Goal: Check status: Check status

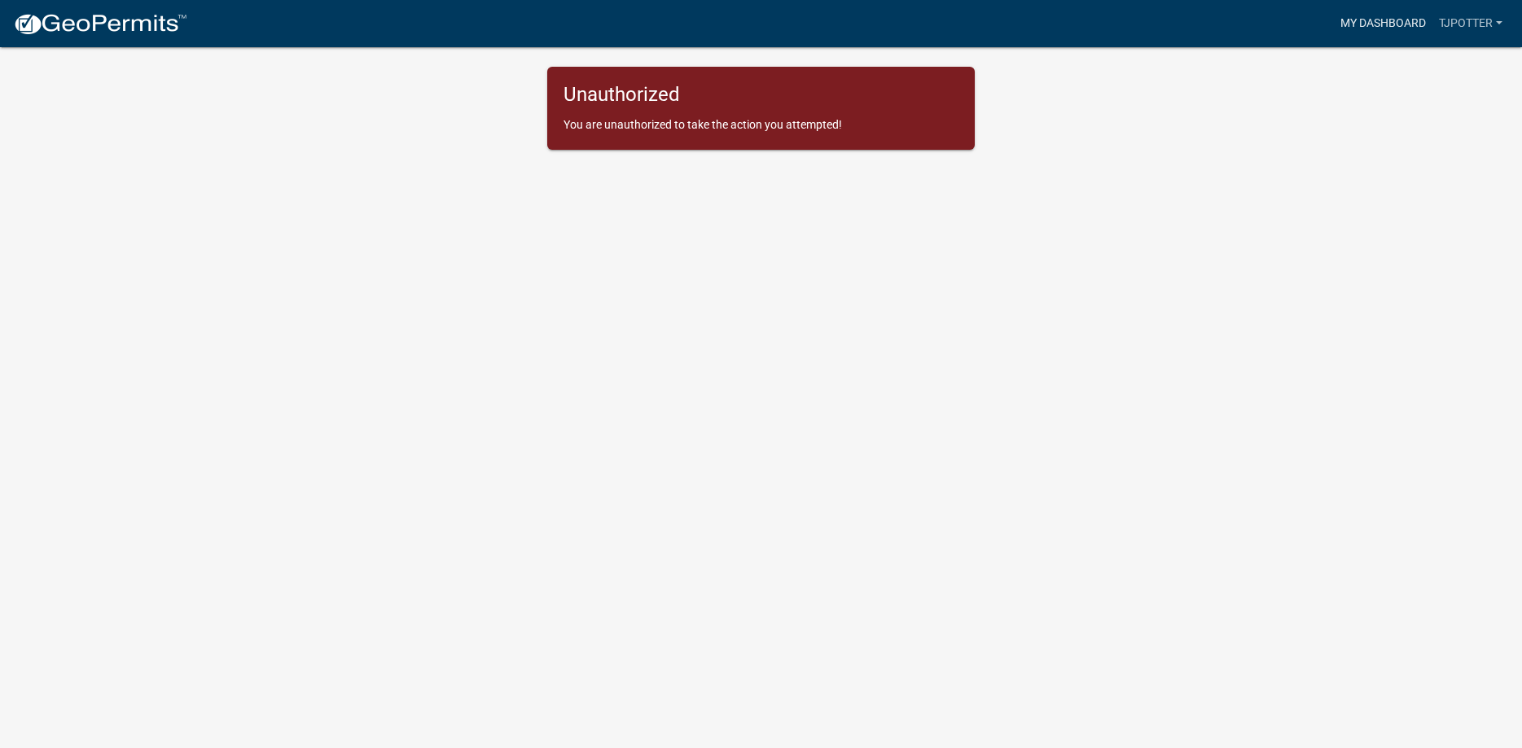
click at [1382, 26] on link "My Dashboard" at bounding box center [1383, 23] width 99 height 31
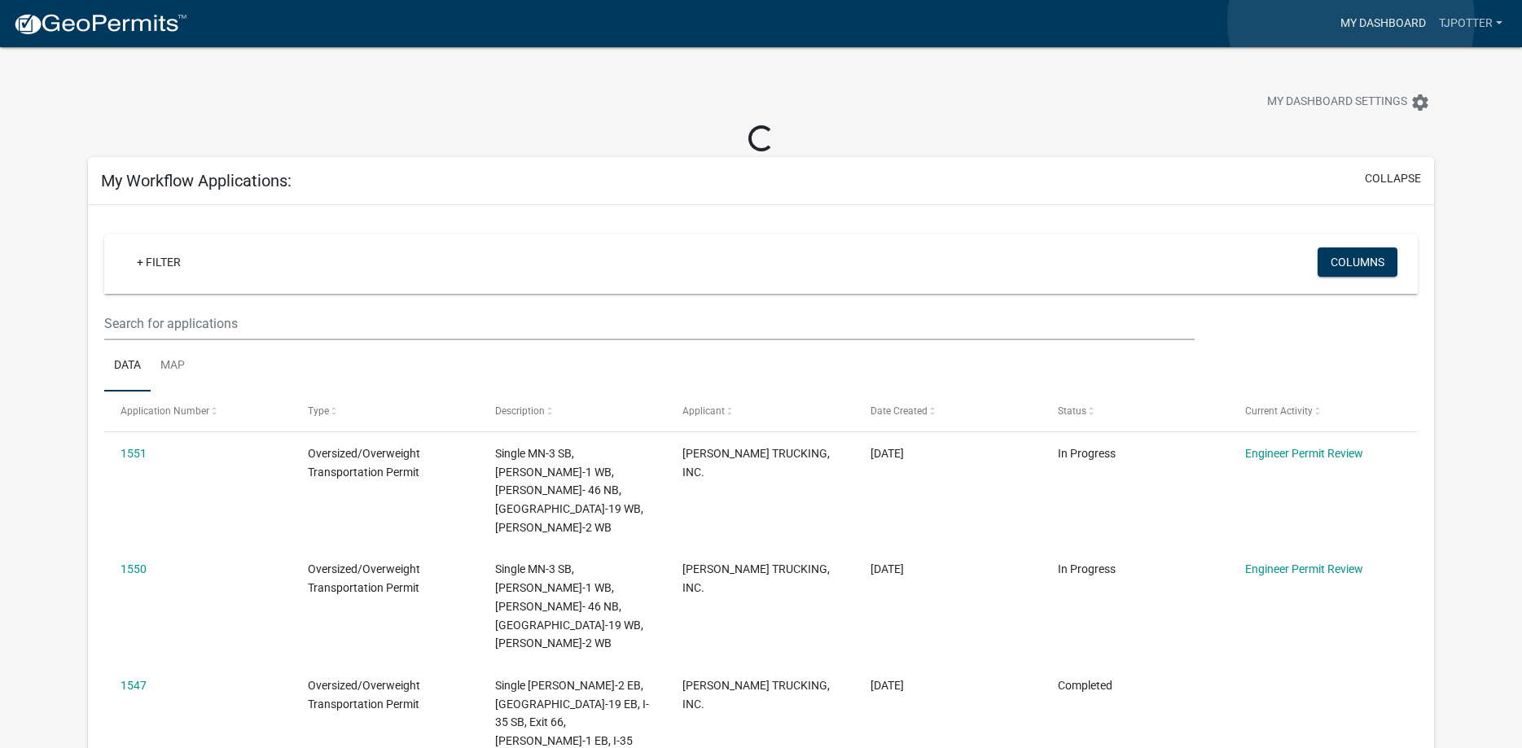
click at [1351, 20] on link "My Dashboard" at bounding box center [1383, 23] width 99 height 31
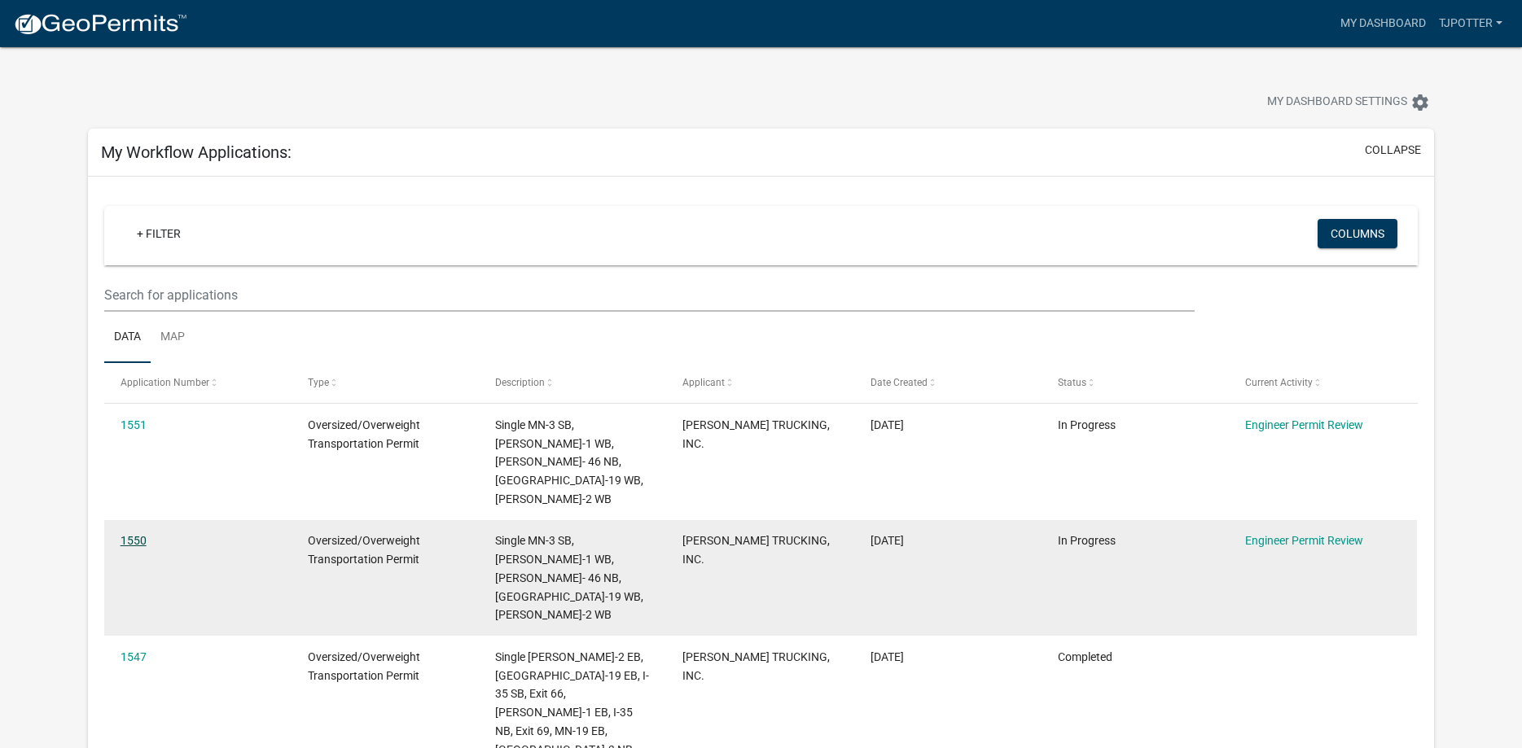
click at [128, 534] on link "1550" at bounding box center [134, 540] width 26 height 13
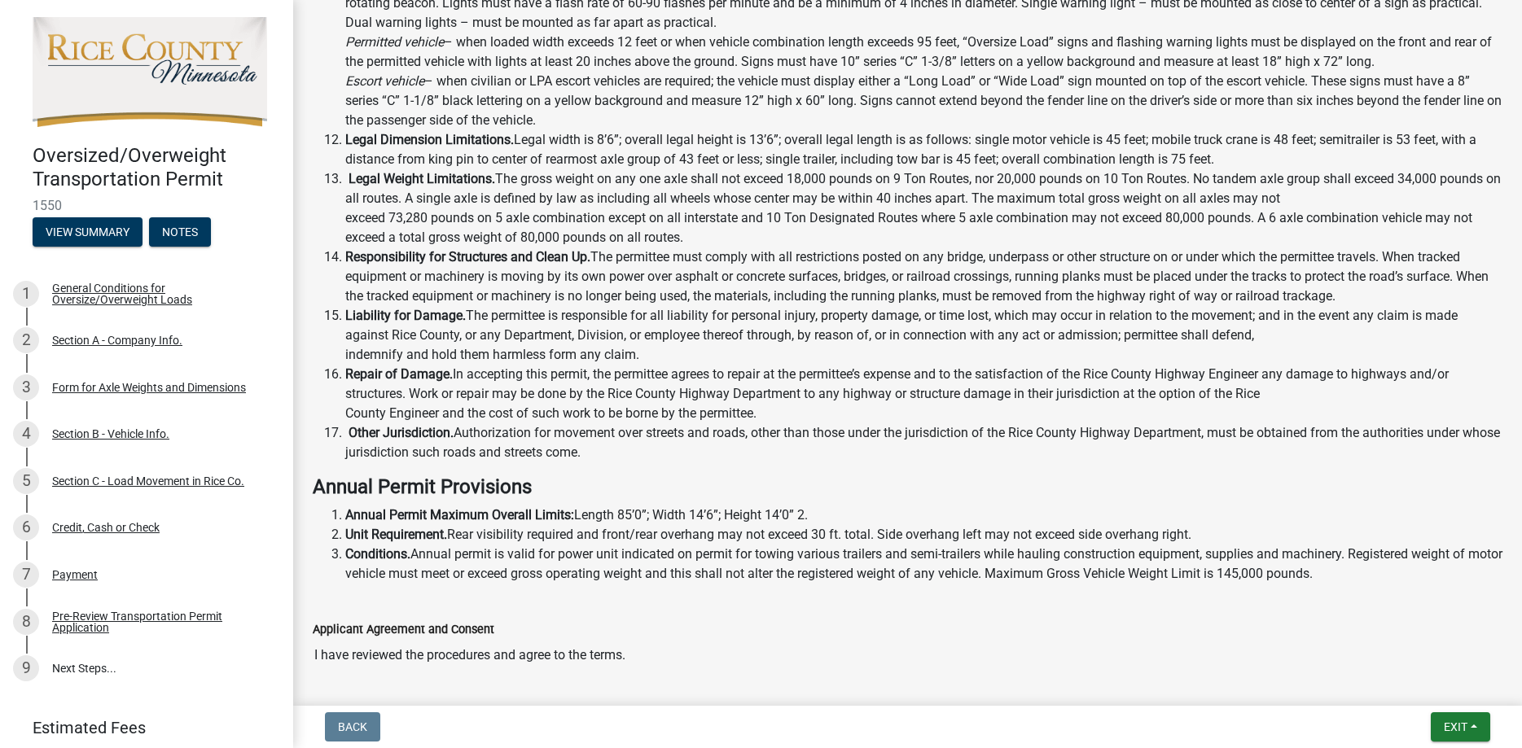
scroll to position [966, 0]
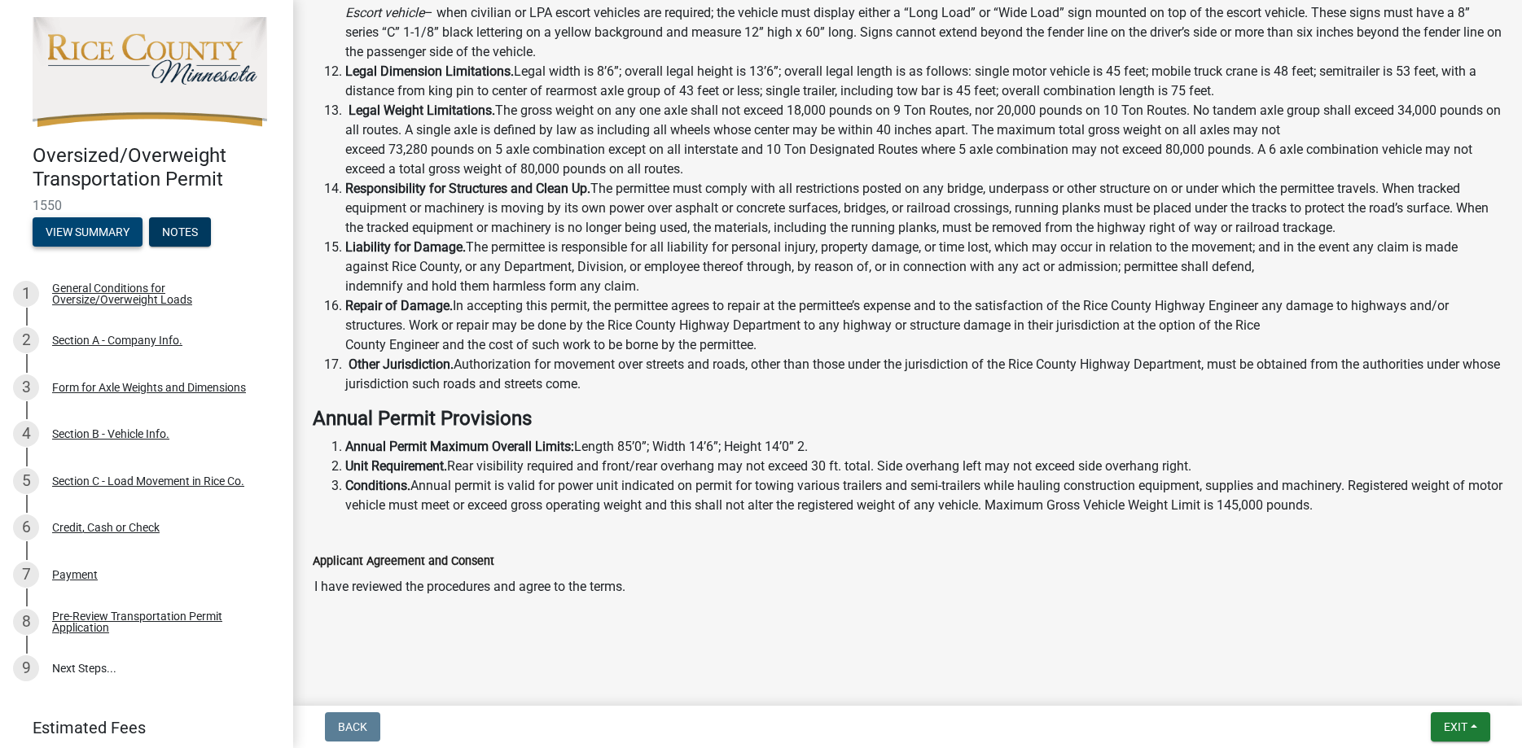
click at [91, 225] on button "View Summary" at bounding box center [88, 231] width 110 height 29
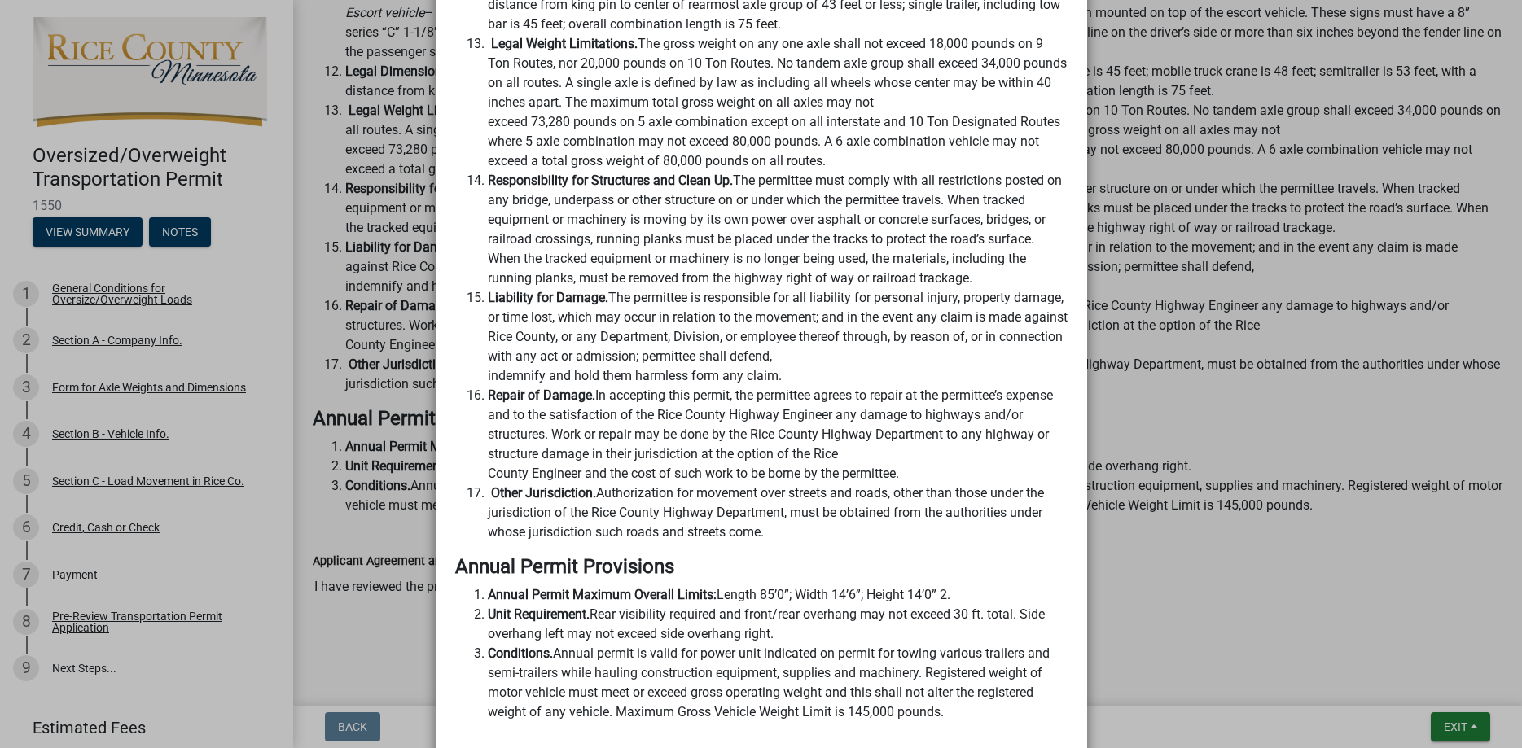
scroll to position [2000, 0]
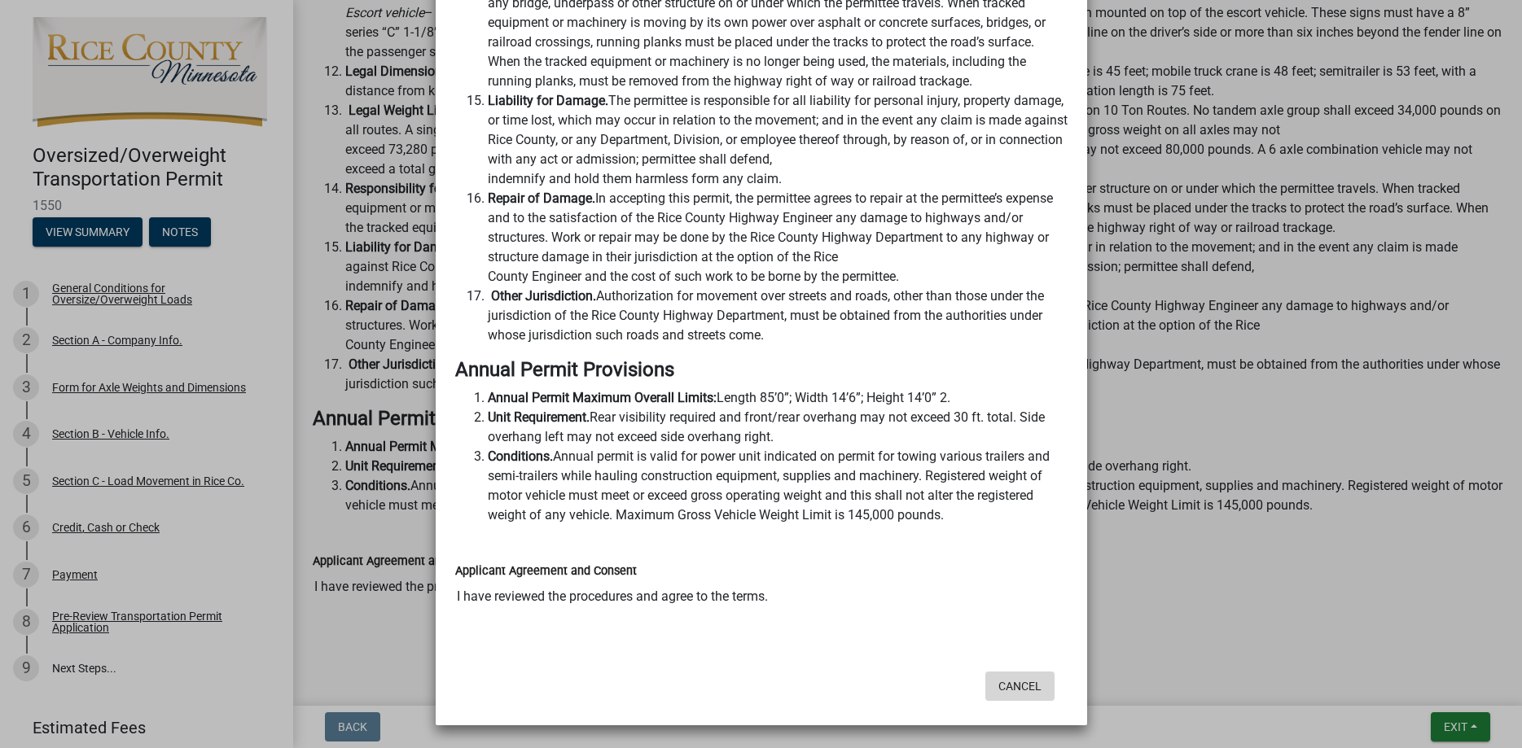
click at [1025, 691] on button "Cancel" at bounding box center [1019, 686] width 69 height 29
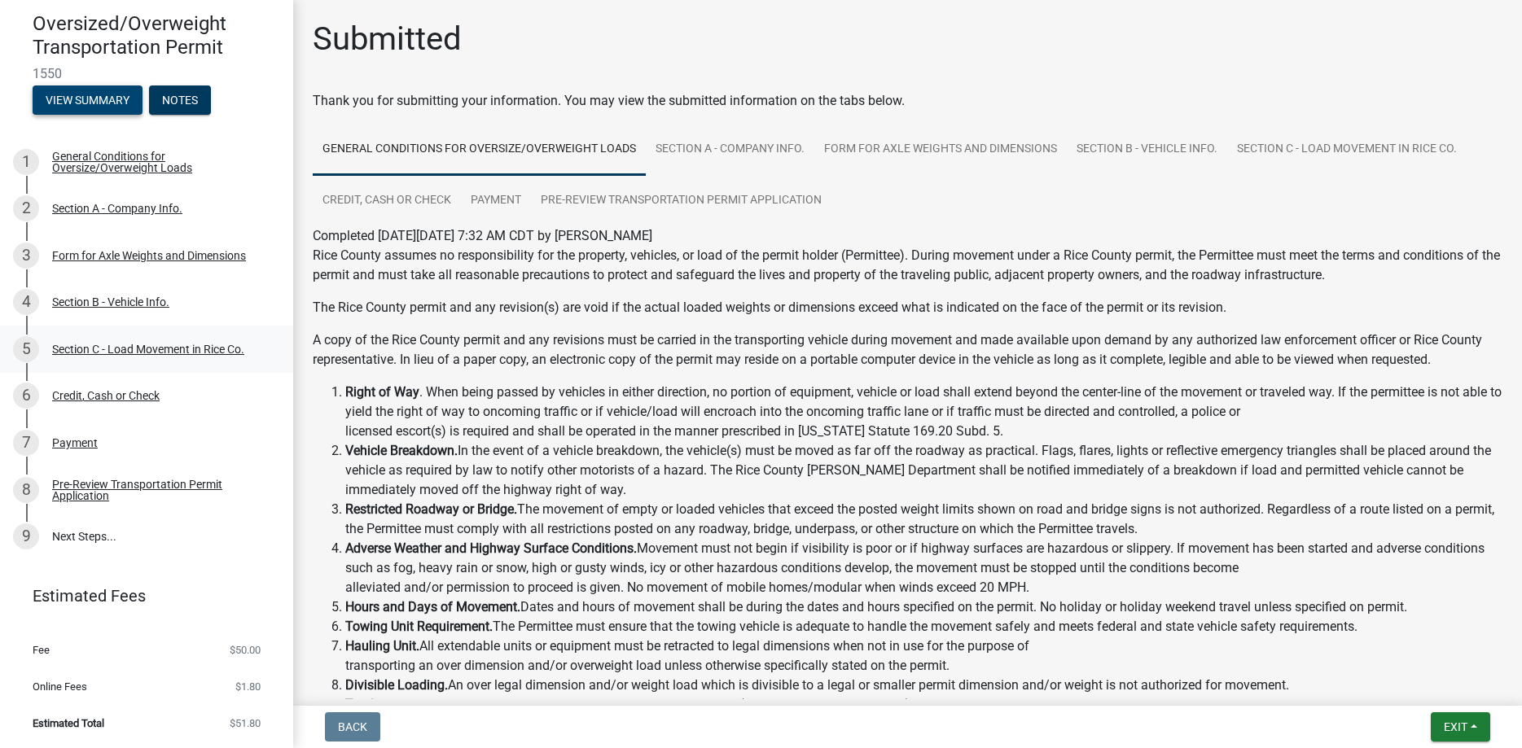
scroll to position [0, 0]
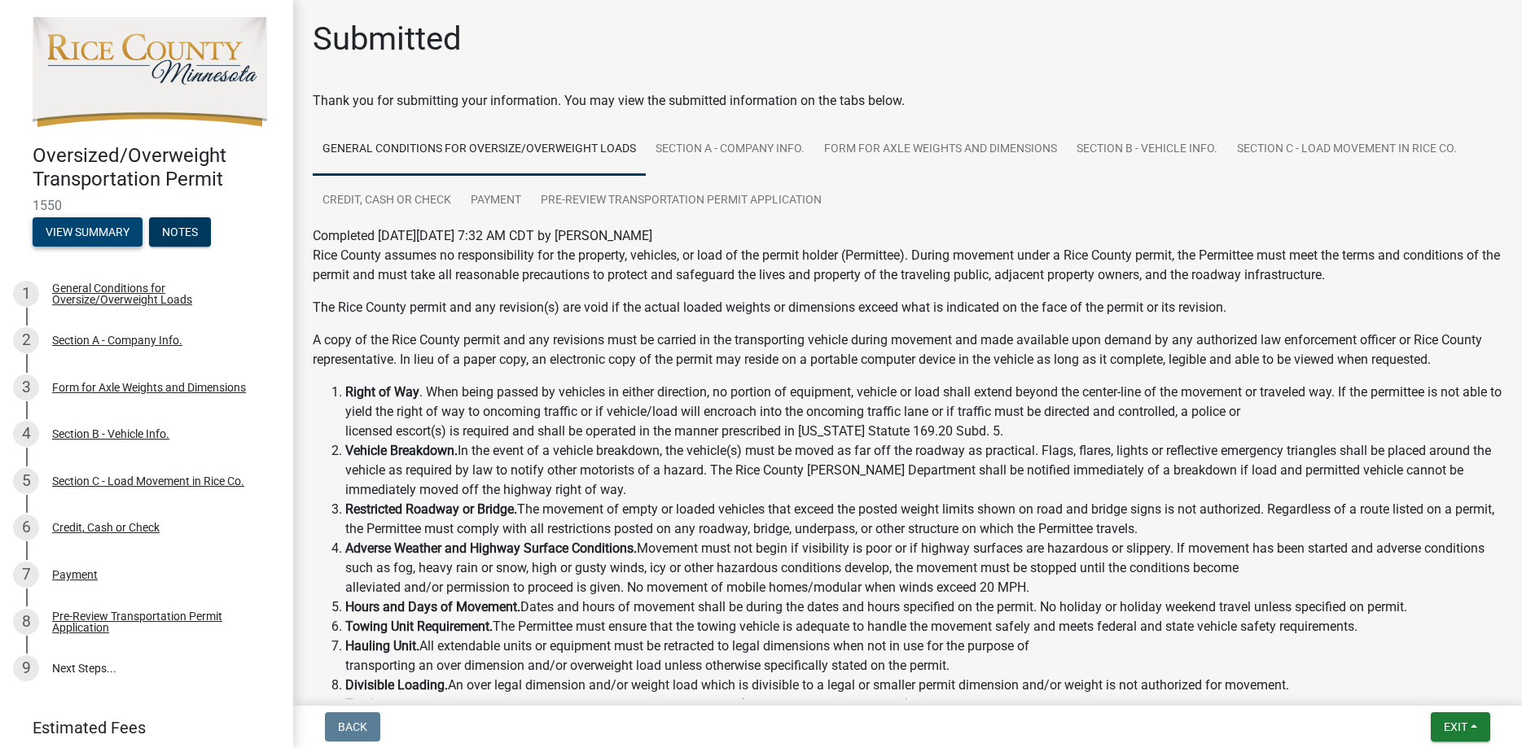
click at [97, 230] on button "View Summary" at bounding box center [88, 231] width 110 height 29
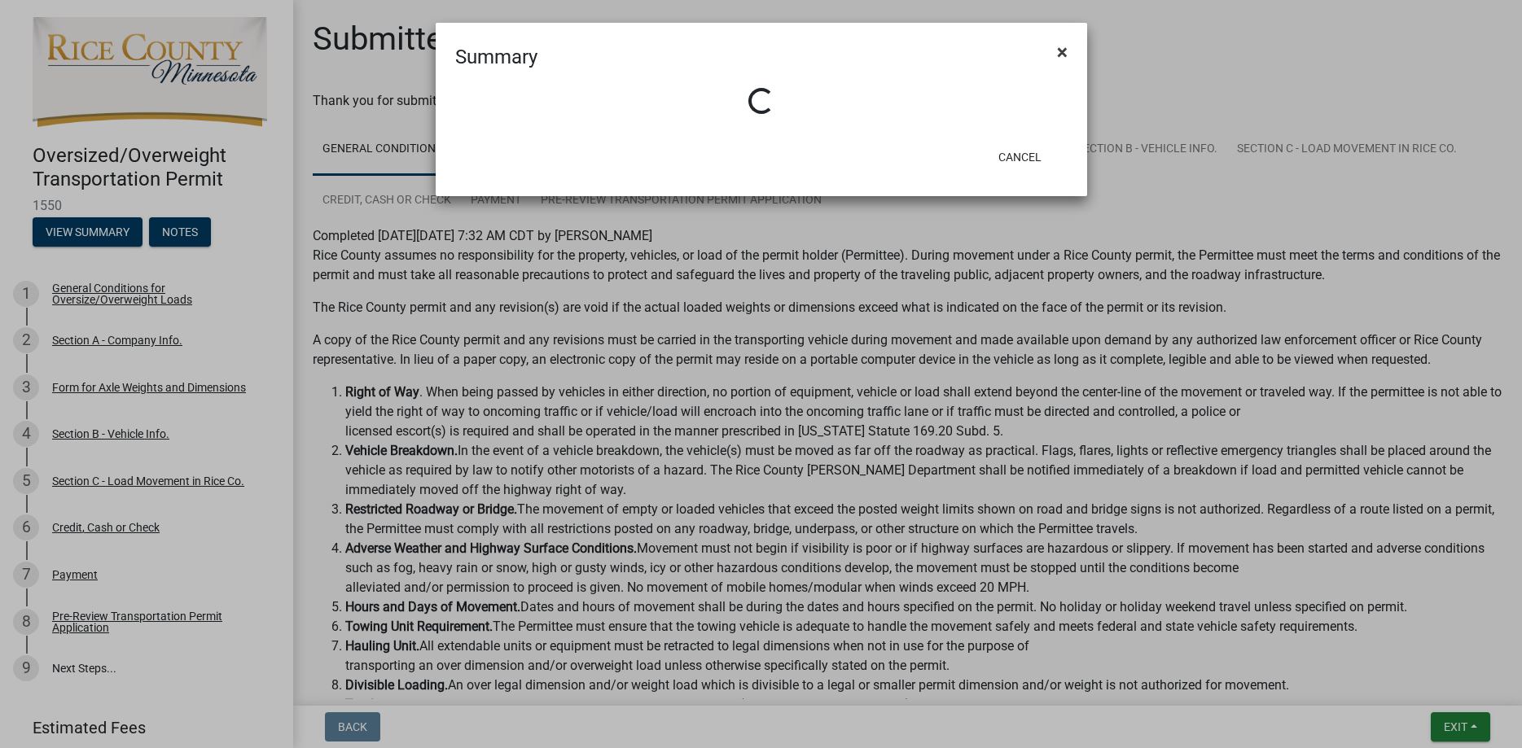
click at [1065, 49] on span "×" at bounding box center [1062, 52] width 11 height 23
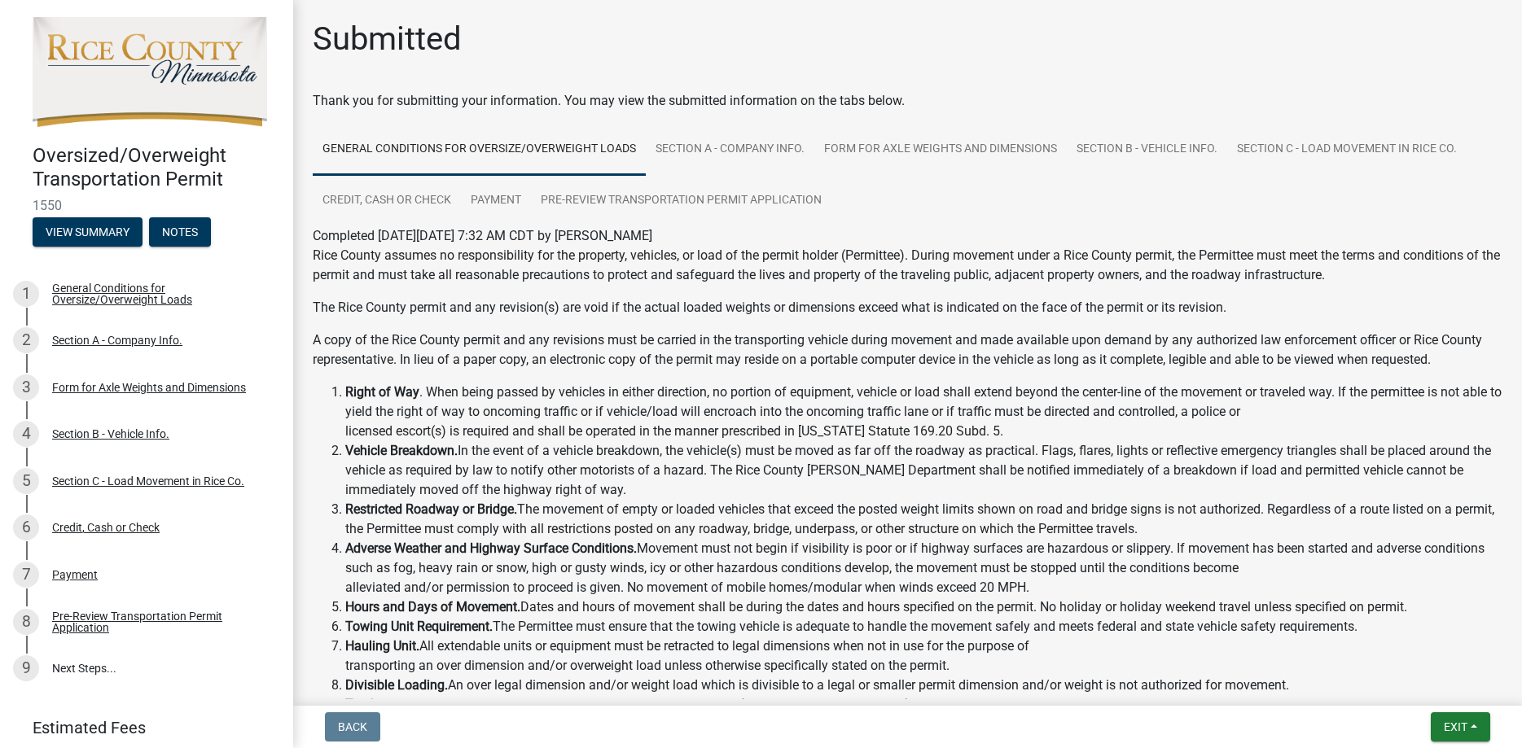
click at [133, 70] on img at bounding box center [150, 72] width 235 height 110
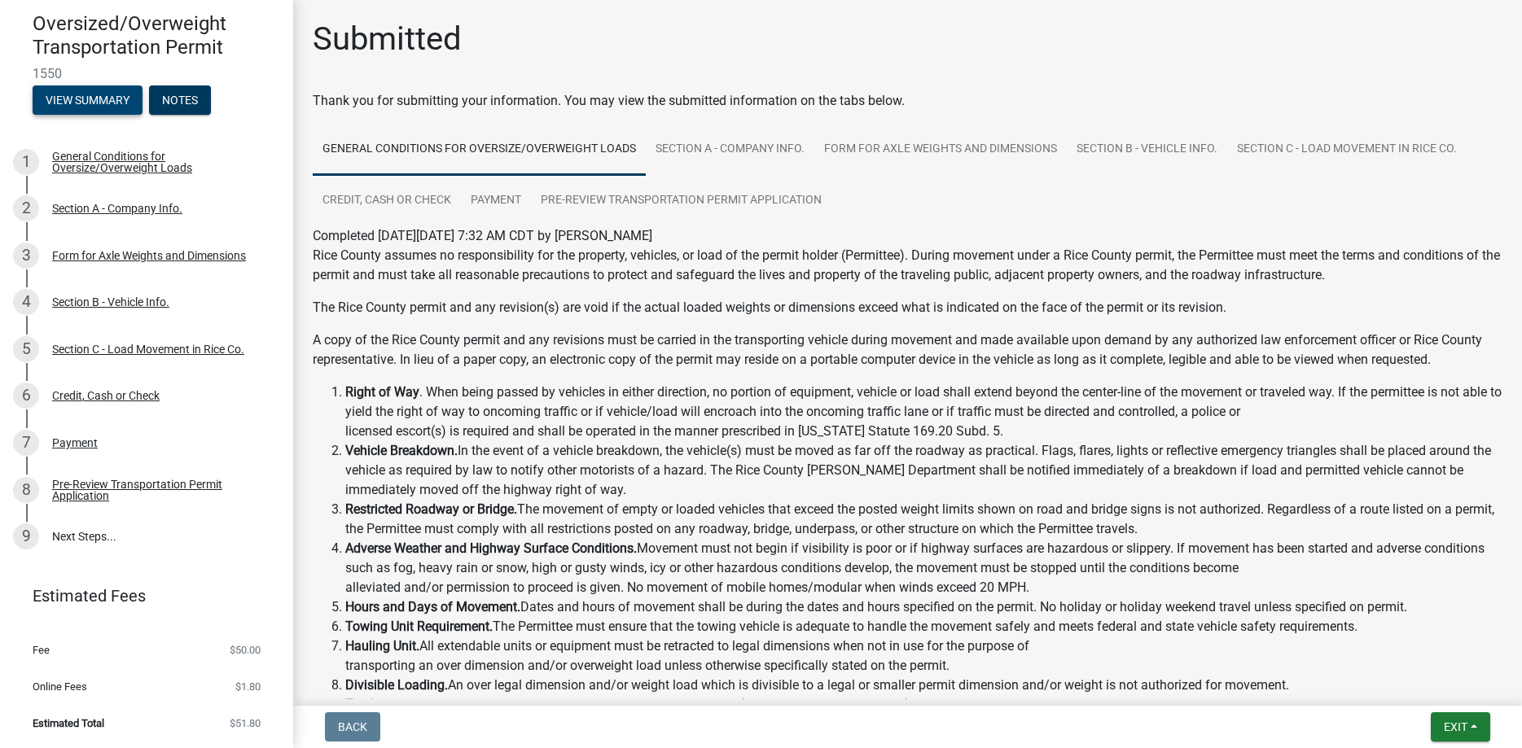
click at [124, 93] on button "View Summary" at bounding box center [88, 100] width 110 height 29
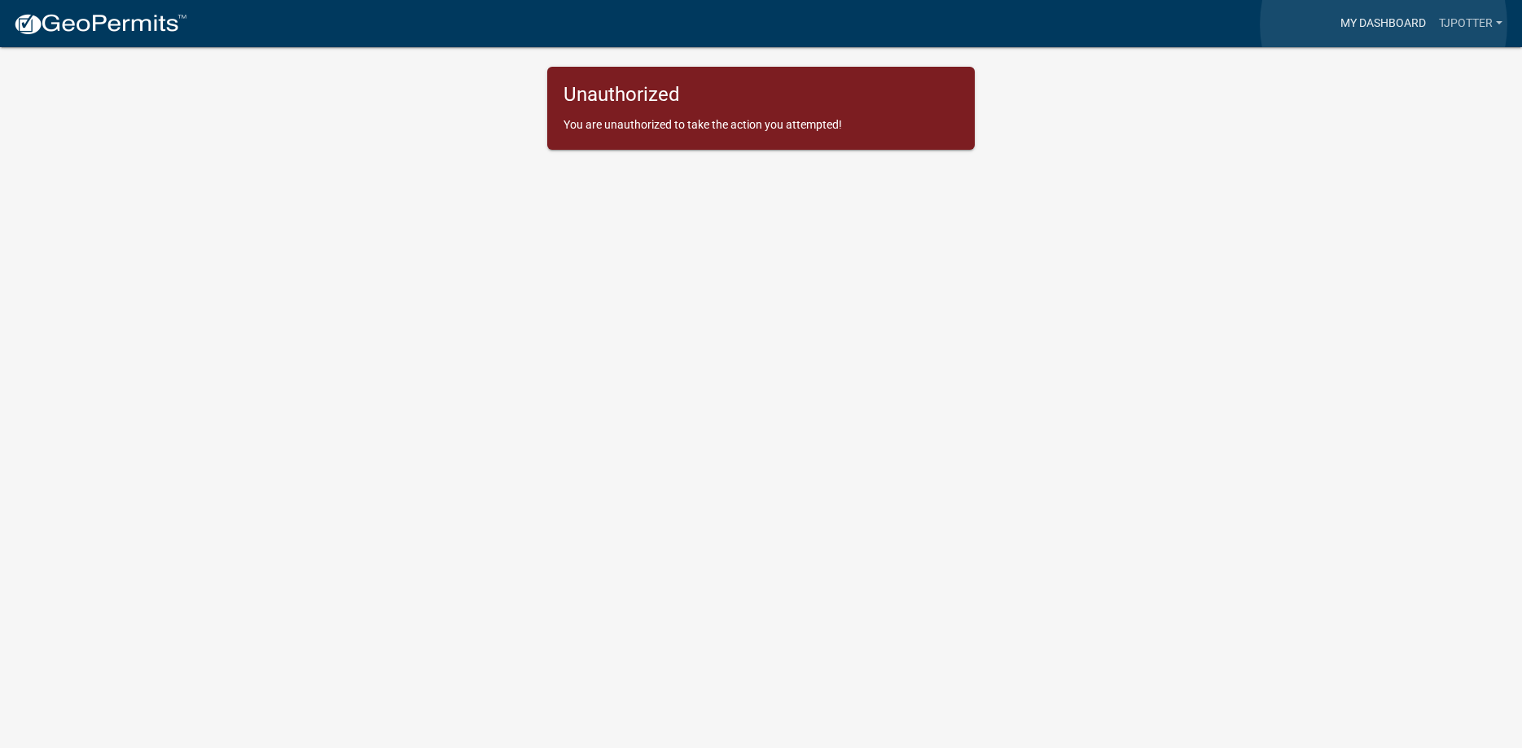
click at [1384, 24] on link "My Dashboard" at bounding box center [1383, 23] width 99 height 31
